Goal: Information Seeking & Learning: Learn about a topic

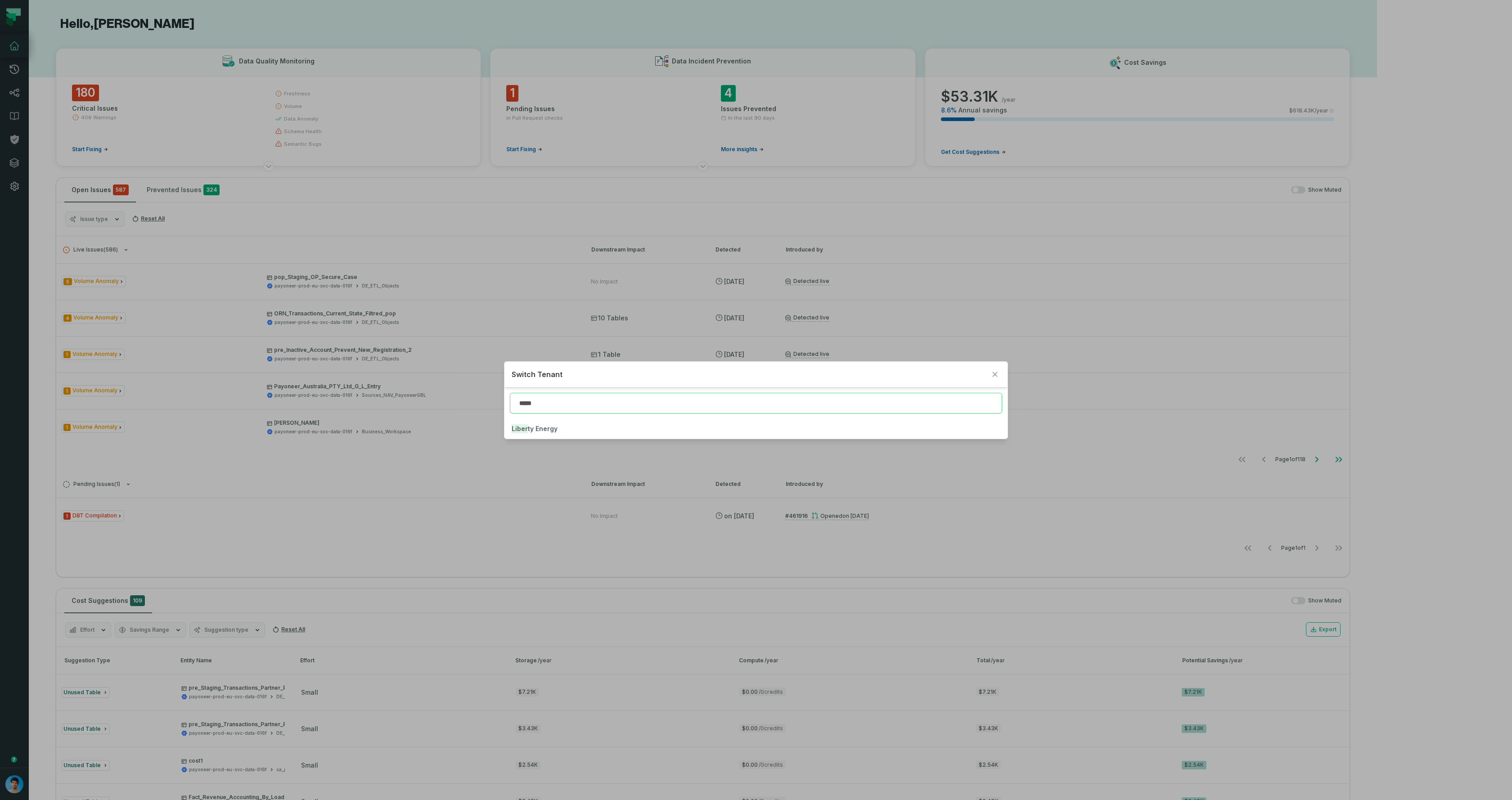
type input "*****"
click button "Liber ty Energy" at bounding box center [756, 428] width 503 height 20
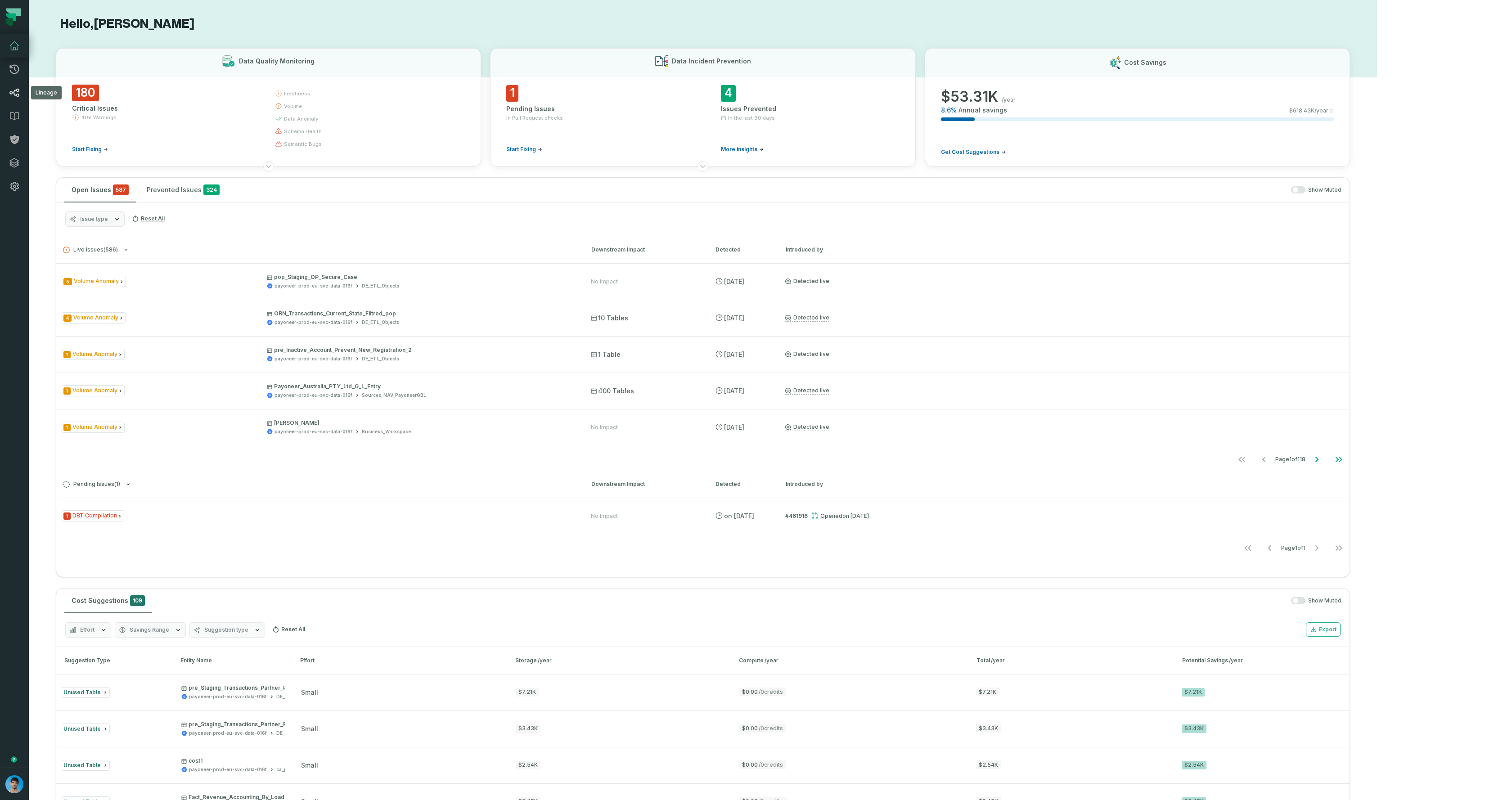
click at [14, 98] on link "Lineage" at bounding box center [14, 93] width 29 height 23
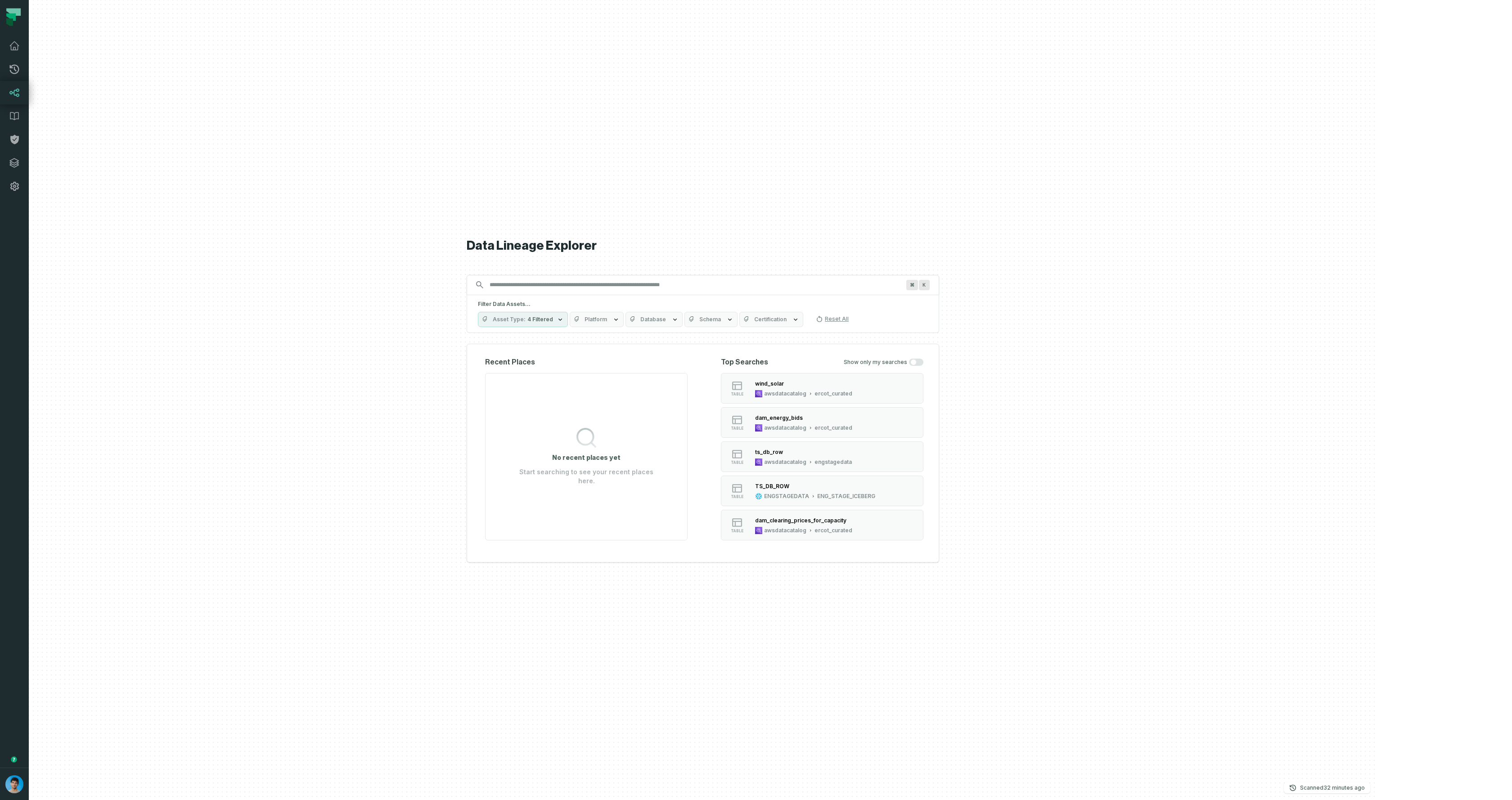
click at [607, 322] on span "Platform" at bounding box center [595, 319] width 23 height 7
click at [635, 612] on div "Data Lineage Explorer Search for assets across the organization ⌘ K Filter Data…" at bounding box center [703, 400] width 473 height 800
drag, startPoint x: 1078, startPoint y: 402, endPoint x: 833, endPoint y: 310, distance: 261.7
click at [1076, 402] on div at bounding box center [703, 400] width 1348 height 800
click at [643, 291] on input "Discovery Provider cmdk menu" at bounding box center [695, 285] width 421 height 14
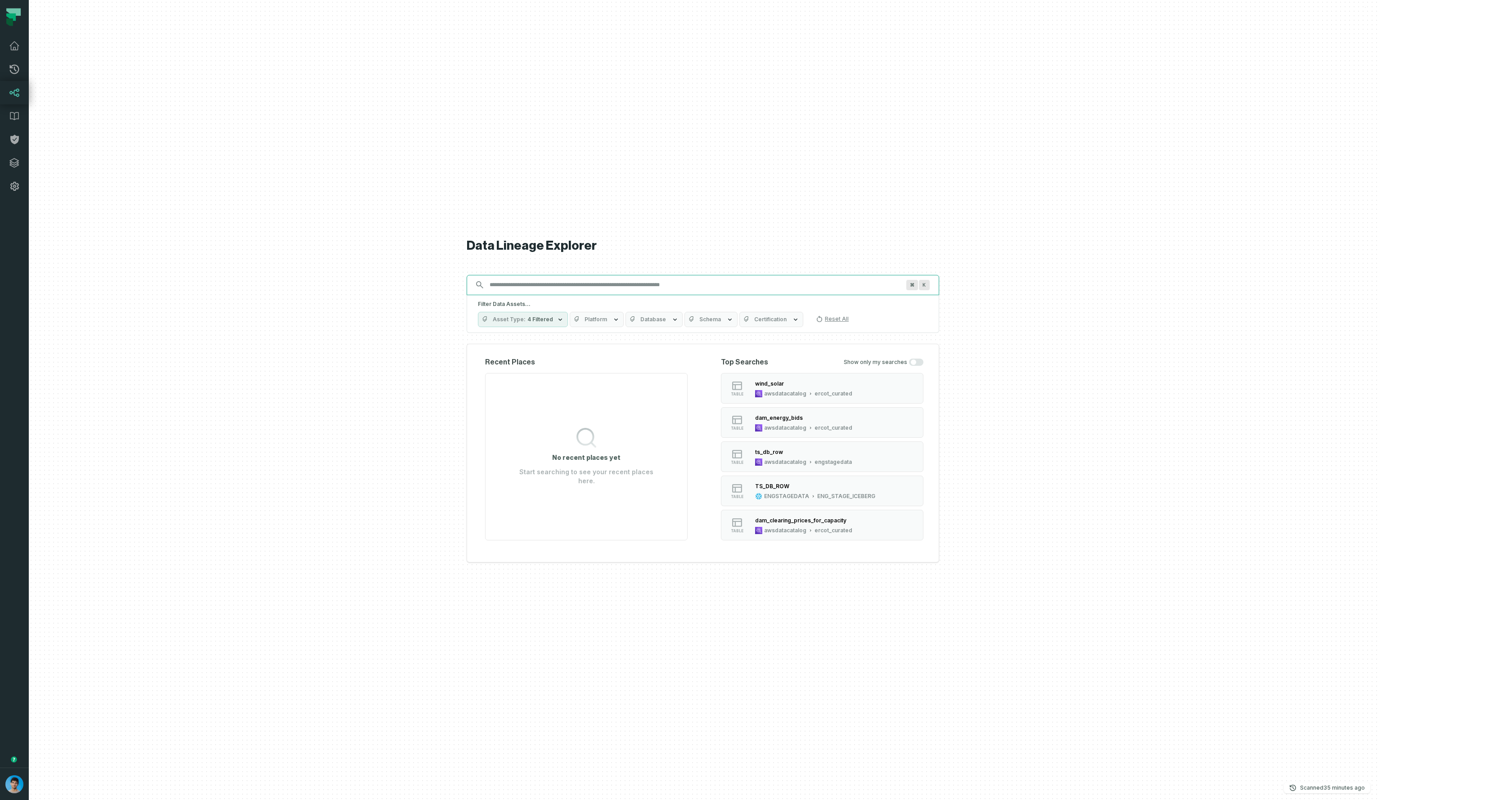
paste input "**********"
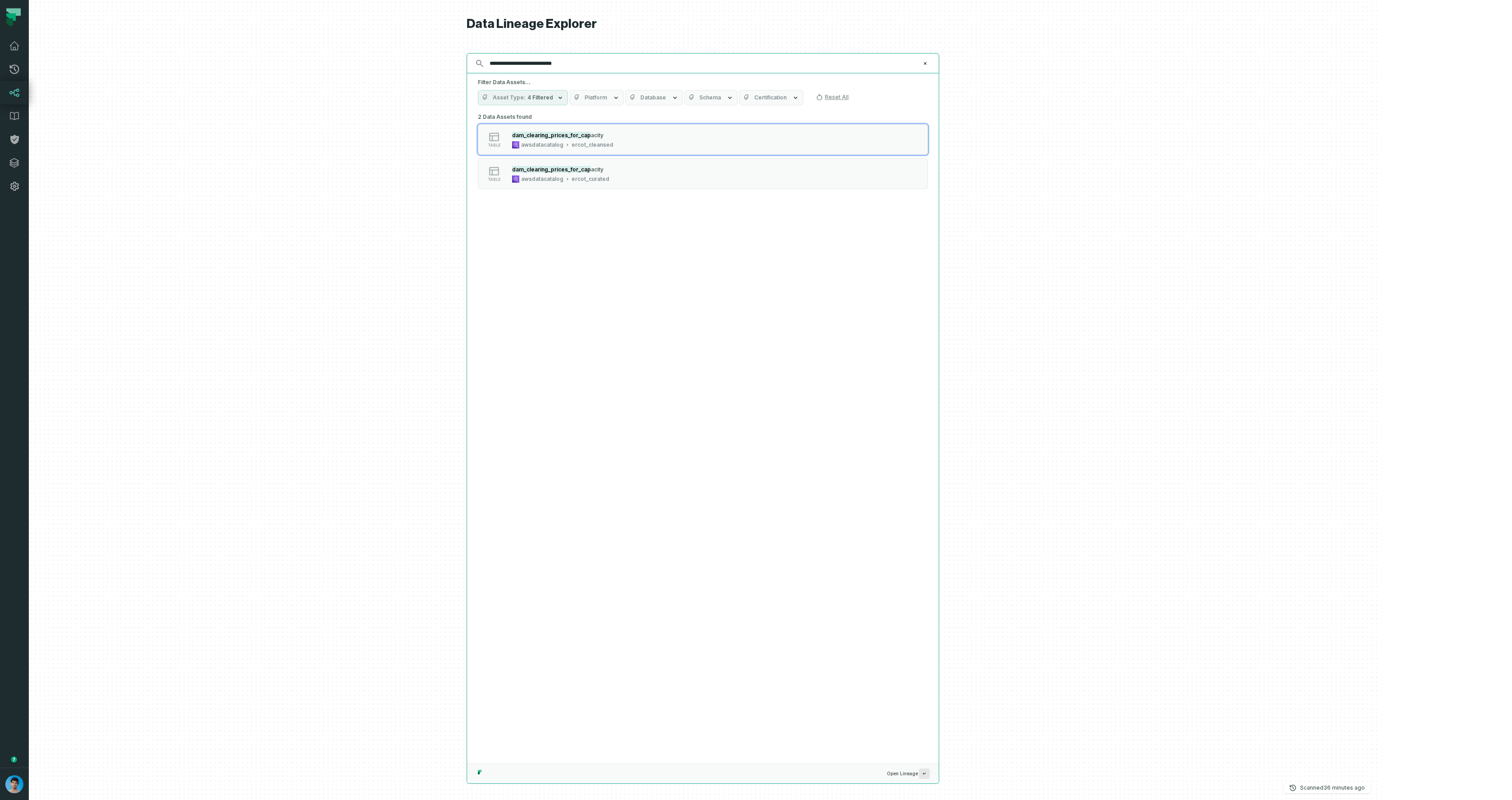
type input "**********"
click at [688, 149] on button "table dam_clearing_prices_for_cap acity awsdatacatalog ercot_cleansed" at bounding box center [703, 139] width 450 height 31
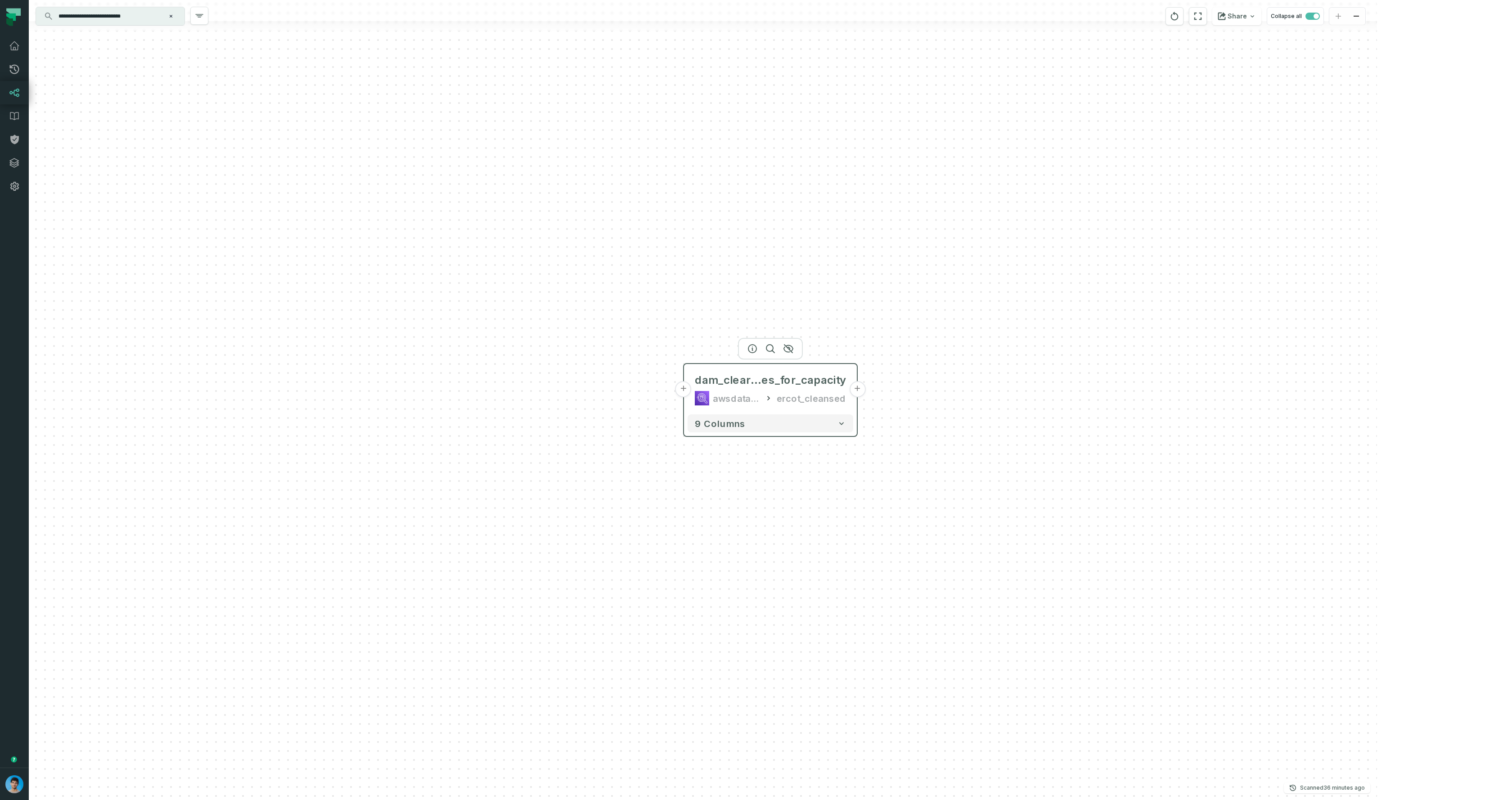
click at [687, 391] on button "+" at bounding box center [683, 389] width 16 height 16
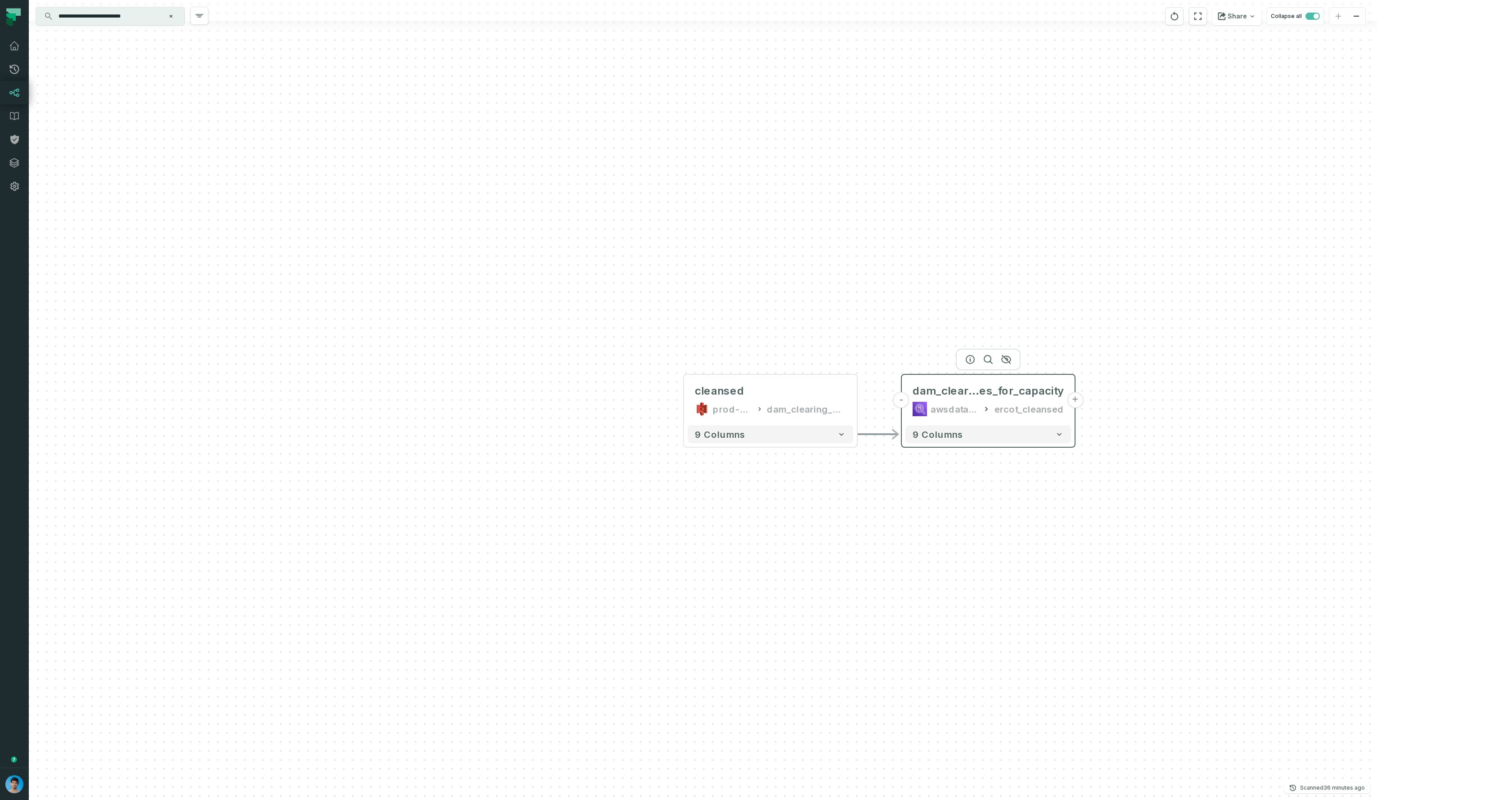
click at [1076, 402] on button "+" at bounding box center [1075, 400] width 16 height 16
click at [1073, 404] on button "+" at bounding box center [1075, 400] width 16 height 16
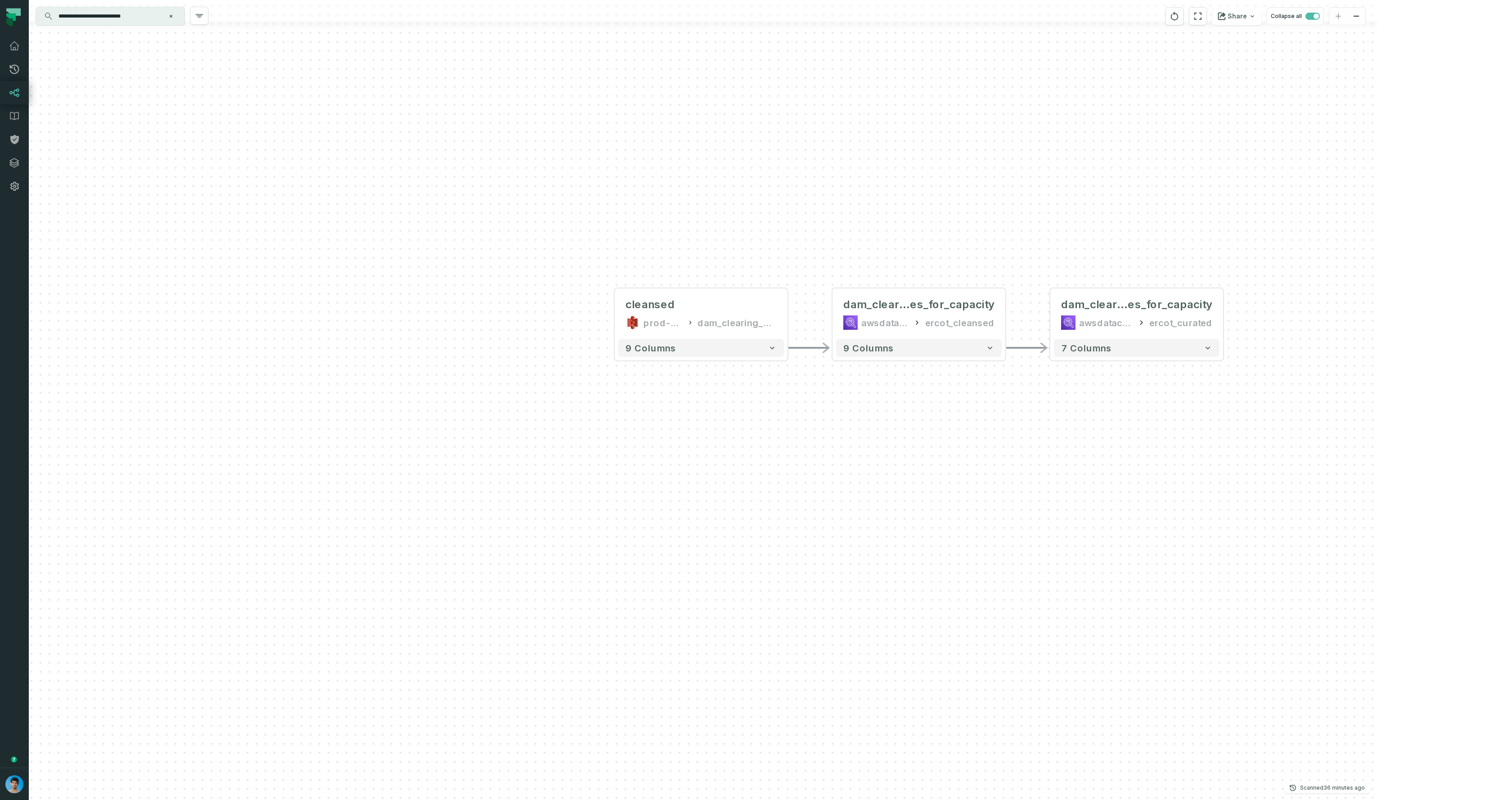
drag, startPoint x: 663, startPoint y: 548, endPoint x: 1024, endPoint y: 462, distance: 371.1
click at [1024, 462] on div "+ dam_clearing_pric es_for_capacity awsdatacatalog ercot_curated 7 columns clea…" at bounding box center [703, 400] width 1348 height 800
click at [849, 437] on div "+ dam_clearing_pric es_for_capacity awsdatacatalog ercot_curated 7 columns clea…" at bounding box center [703, 400] width 1348 height 800
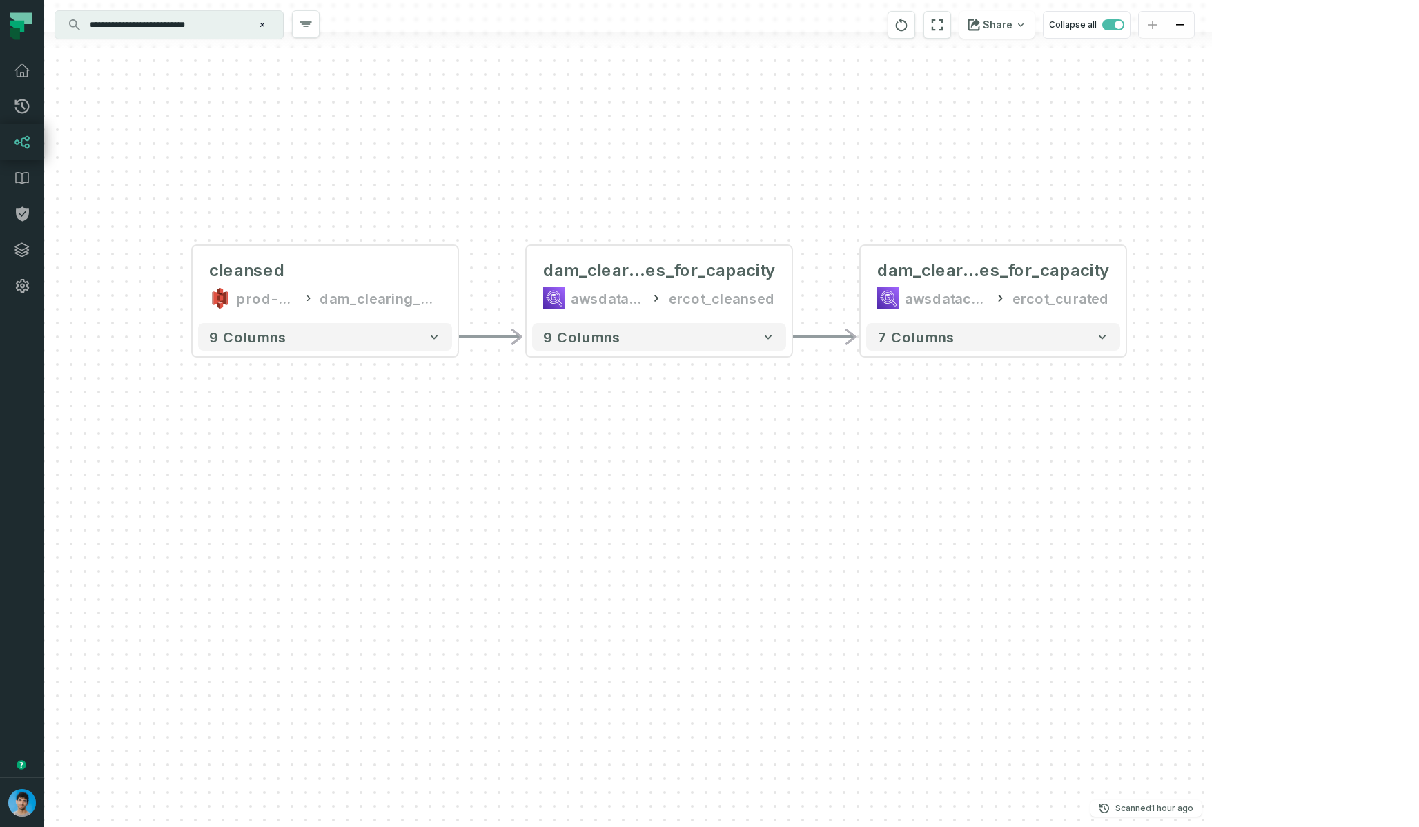
drag, startPoint x: 972, startPoint y: 396, endPoint x: 374, endPoint y: 182, distance: 635.4
click at [369, 181] on div "+ dam_clearing_pric es_for_capacity awsdatacatalog ercot_curated 7 columns clea…" at bounding box center [628, 413] width 1168 height 827
